Goal: Task Accomplishment & Management: Manage account settings

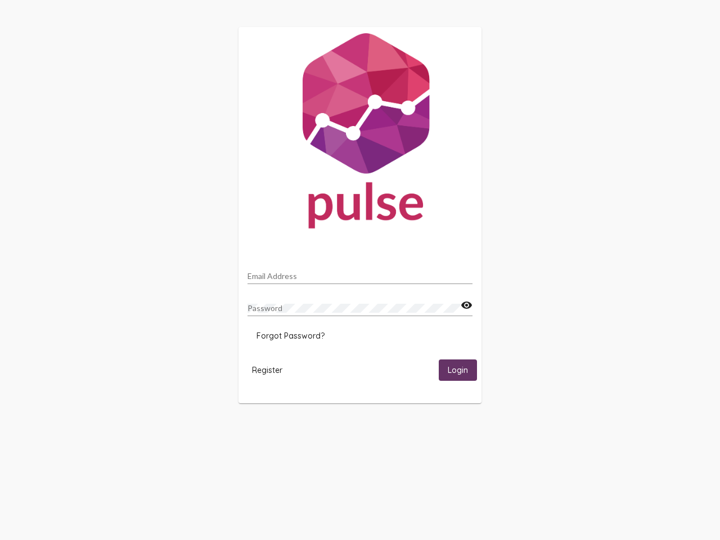
click at [360, 273] on input "Email Address" at bounding box center [360, 276] width 225 height 9
click at [467, 306] on mat-icon "visibility" at bounding box center [467, 306] width 12 height 14
click at [290, 336] on span "Forgot Password?" at bounding box center [291, 336] width 68 height 10
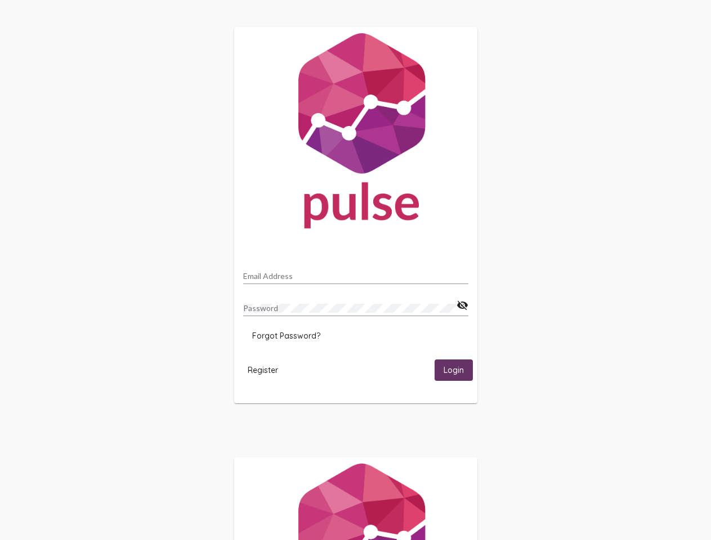
click at [267, 370] on html "Email Address Password visibility_off Forgot Password? Register Login" at bounding box center [355, 364] width 711 height 729
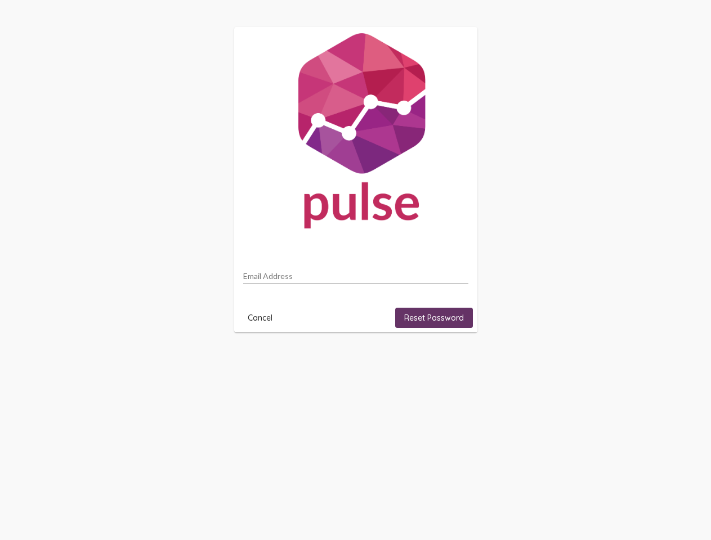
click at [458, 360] on html "Email Address Cancel Reset Password" at bounding box center [355, 180] width 711 height 360
